Goal: Find specific page/section: Find specific page/section

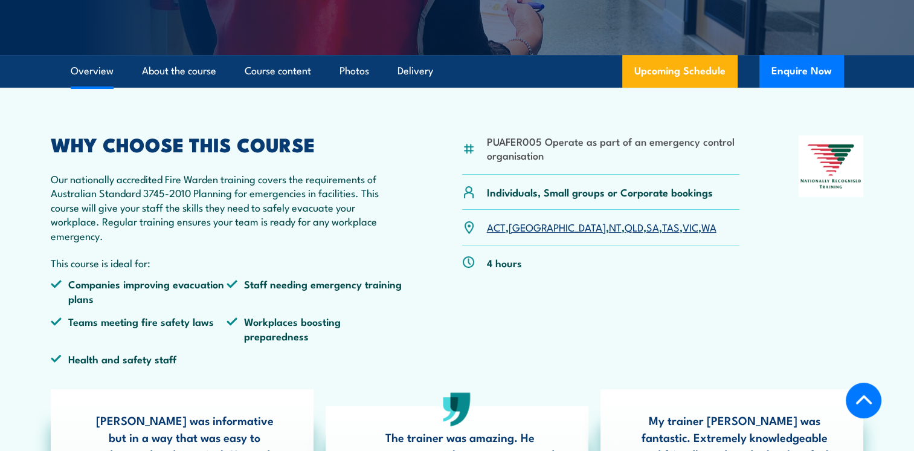
scroll to position [281, 0]
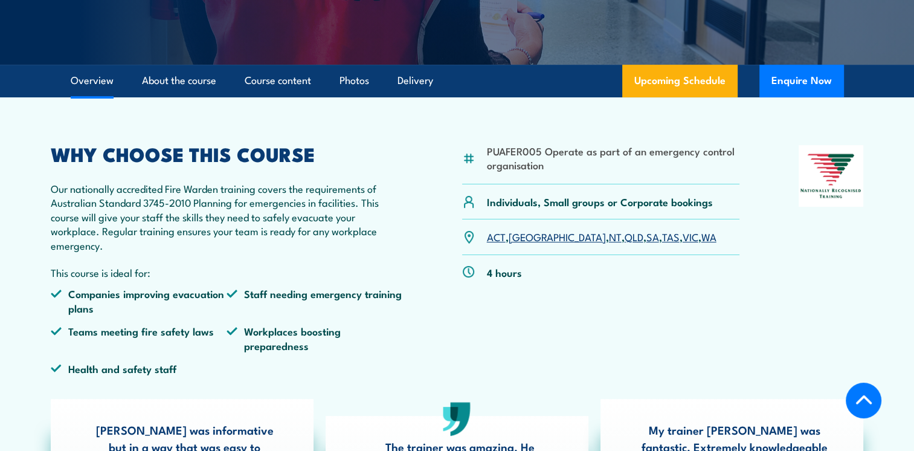
click at [646, 238] on link "SA" at bounding box center [652, 236] width 13 height 14
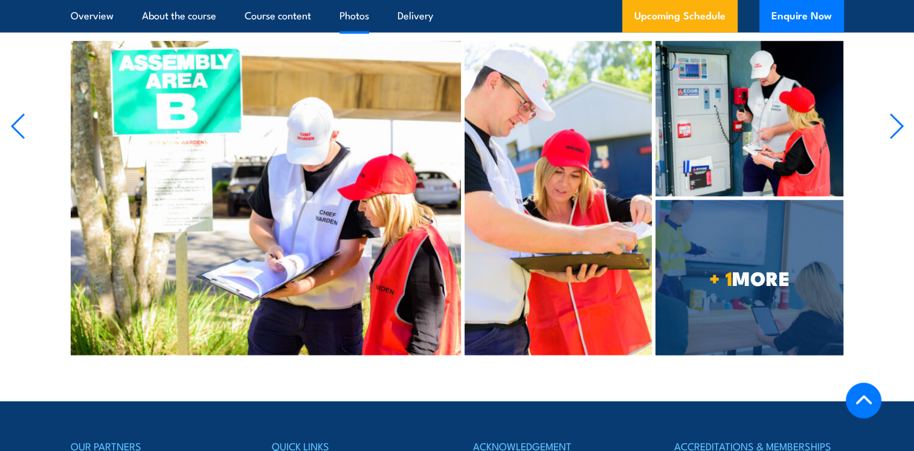
scroll to position [3434, 0]
